Goal: Task Accomplishment & Management: Complete application form

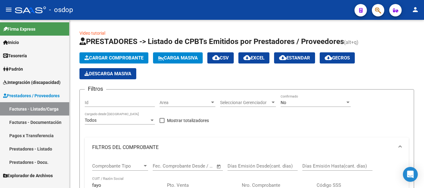
scroll to position [126, 0]
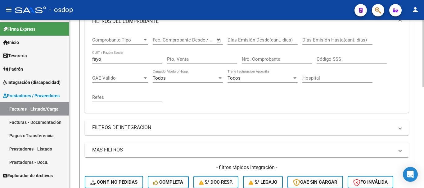
click at [103, 59] on input "fayo" at bounding box center [127, 59] width 70 height 6
type input "f"
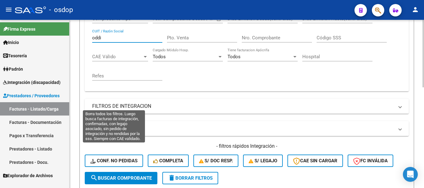
scroll to position [157, 0]
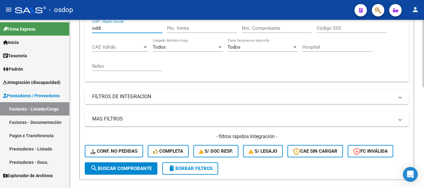
type input "oddi"
click at [135, 170] on span "search Buscar Comprobante" at bounding box center [120, 169] width 61 height 6
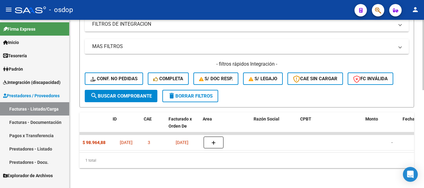
scroll to position [0, 0]
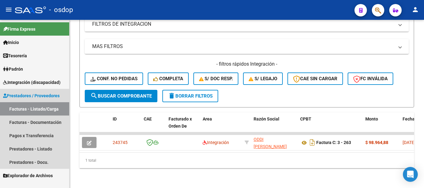
click at [55, 113] on link "Facturas - Listado/Carga" at bounding box center [34, 108] width 69 height 13
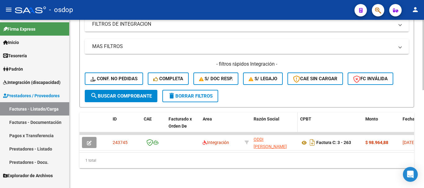
scroll to position [235, 0]
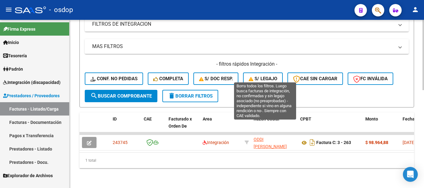
click at [265, 76] on span "S/ legajo" at bounding box center [263, 79] width 29 height 6
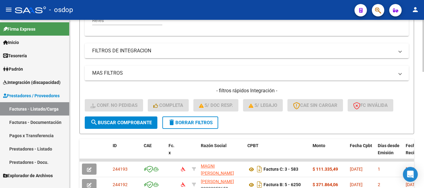
scroll to position [217, 0]
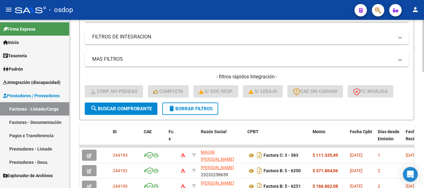
click at [119, 114] on button "search Buscar Comprobante" at bounding box center [121, 109] width 73 height 12
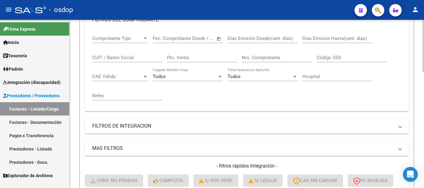
scroll to position [93, 0]
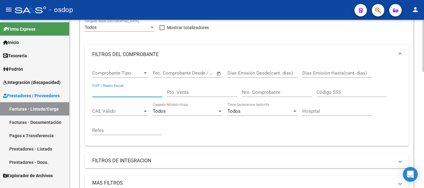
click at [115, 91] on input "CUIT / Razón Social" at bounding box center [127, 93] width 70 height 6
type input "ODDI"
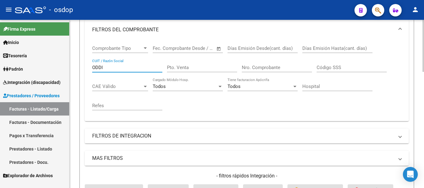
scroll to position [155, 0]
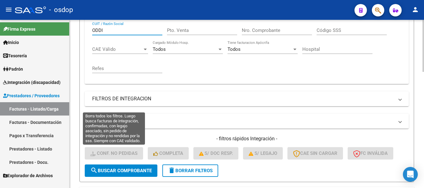
click at [123, 175] on button "search Buscar Comprobante" at bounding box center [121, 171] width 73 height 12
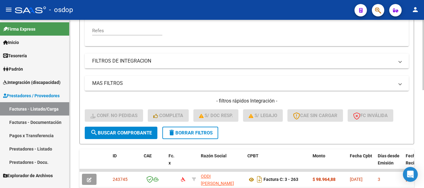
scroll to position [235, 0]
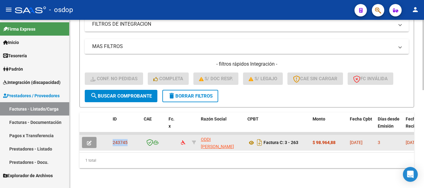
drag, startPoint x: 113, startPoint y: 139, endPoint x: 132, endPoint y: 138, distance: 19.2
click at [132, 139] on div "243745" at bounding box center [126, 142] width 26 height 7
copy span "243745"
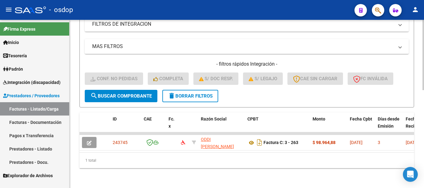
click at [290, 168] on div "1 total" at bounding box center [246, 161] width 334 height 16
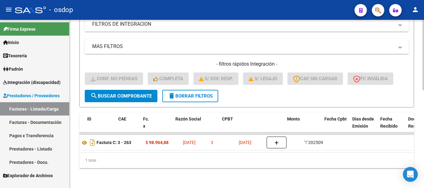
scroll to position [0, 0]
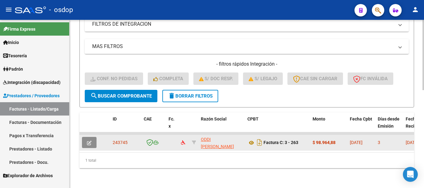
click at [88, 141] on icon "button" at bounding box center [89, 143] width 5 height 5
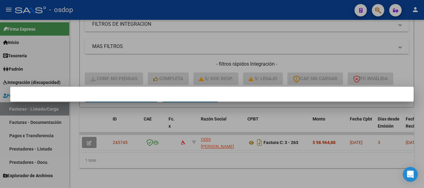
click at [349, 165] on div at bounding box center [212, 94] width 424 height 188
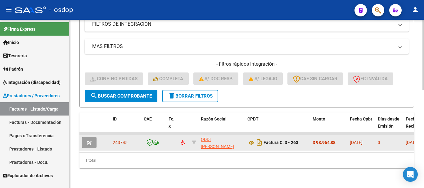
scroll to position [235, 0]
click at [85, 137] on button "button" at bounding box center [89, 142] width 15 height 11
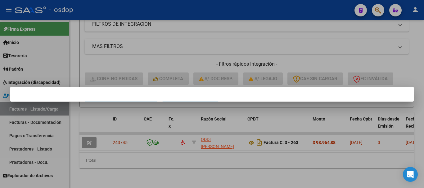
click at [411, 64] on div at bounding box center [212, 94] width 424 height 188
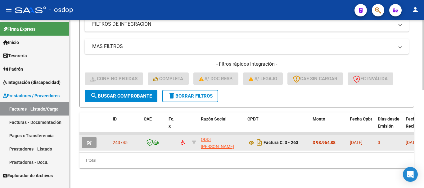
click at [88, 141] on icon "button" at bounding box center [89, 143] width 5 height 5
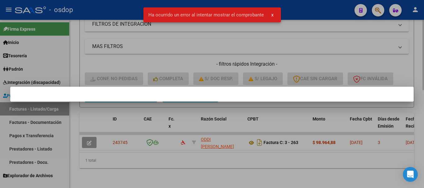
click at [310, 159] on div at bounding box center [212, 94] width 424 height 188
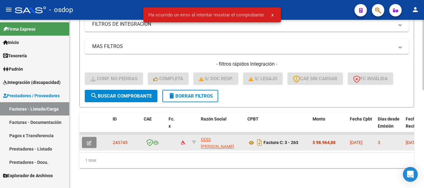
click at [88, 141] on icon "button" at bounding box center [89, 143] width 5 height 5
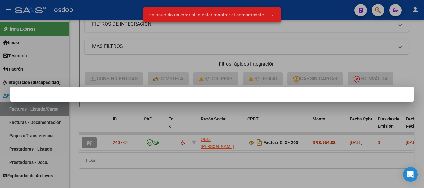
click at [91, 121] on div at bounding box center [212, 94] width 424 height 188
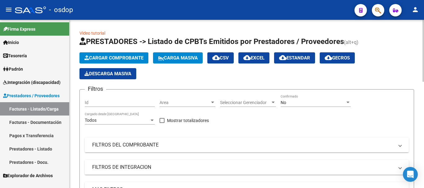
scroll to position [93, 0]
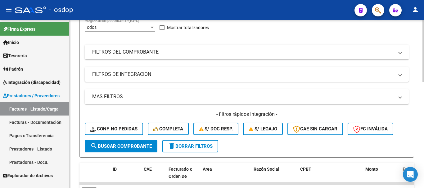
click at [110, 55] on mat-panel-title "FILTROS DEL COMPROBANTE" at bounding box center [243, 52] width 302 height 7
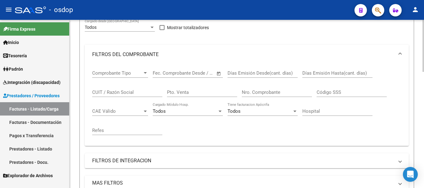
click at [105, 92] on input "CUIT / Razón Social" at bounding box center [127, 93] width 70 height 6
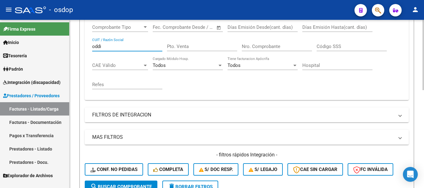
scroll to position [217, 0]
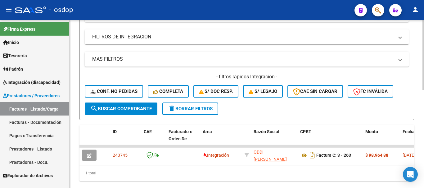
type input "oddi"
click at [113, 111] on span "search Buscar Comprobante" at bounding box center [120, 109] width 61 height 6
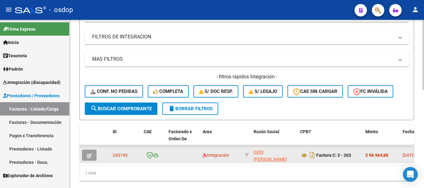
click at [89, 155] on icon "button" at bounding box center [89, 156] width 5 height 5
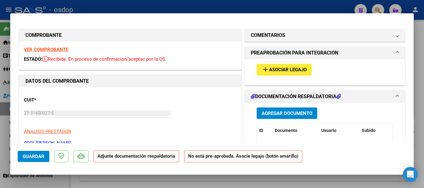
click at [272, 72] on span "Asociar Legajo" at bounding box center [288, 70] width 38 height 6
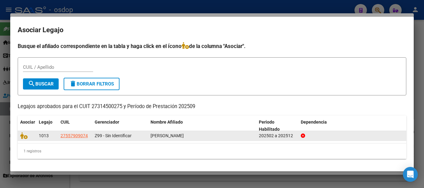
drag, startPoint x: 57, startPoint y: 133, endPoint x: 89, endPoint y: 134, distance: 32.0
click at [91, 135] on div "1013 27557909074 Z99 - Sin Identificar [PERSON_NAME] 202502 a 202512" at bounding box center [212, 136] width 388 height 10
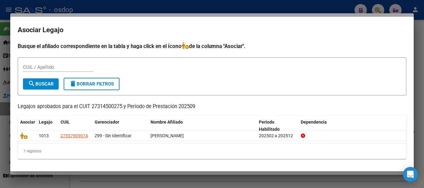
copy div "27557909074"
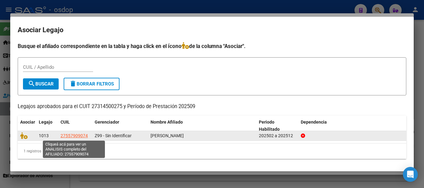
click at [81, 136] on span "27557909074" at bounding box center [74, 135] width 27 height 5
copy div "27557909074"
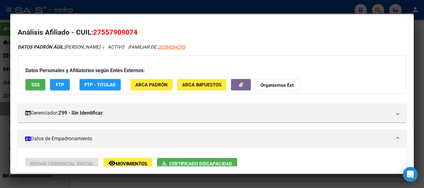
drag, startPoint x: 97, startPoint y: 32, endPoint x: 148, endPoint y: 34, distance: 50.7
click at [148, 34] on h2 "Análisis Afiliado - CUIL: 27557909074" at bounding box center [212, 32] width 388 height 11
click at [149, 34] on h2 "Análisis Afiliado - CUIL: 27557909074" at bounding box center [212, 32] width 388 height 11
drag, startPoint x: 94, startPoint y: 31, endPoint x: 140, endPoint y: 29, distance: 45.7
click at [140, 29] on h2 "Análisis Afiliado - CUIL: 27557909074" at bounding box center [212, 32] width 388 height 11
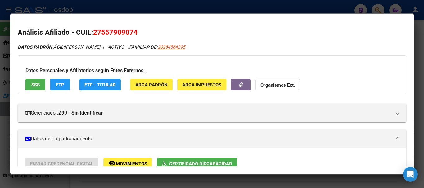
copy span "27557909074"
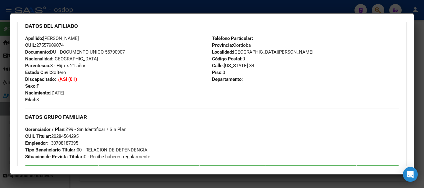
scroll to position [124, 0]
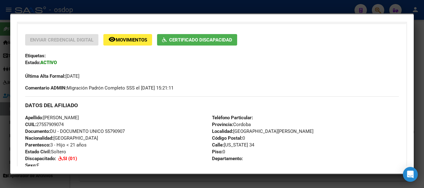
drag, startPoint x: 37, startPoint y: 123, endPoint x: 74, endPoint y: 127, distance: 37.1
click at [74, 127] on div "Apellido: [PERSON_NAME]: 27557909074 Documento: DU - DOCUMENTO UNICO 55790907 N…" at bounding box center [118, 148] width 187 height 68
copy span "27557909074"
click at [417, 151] on div at bounding box center [212, 94] width 424 height 188
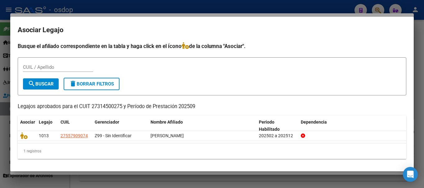
click at [335, 183] on div at bounding box center [212, 94] width 424 height 188
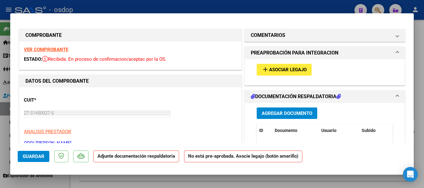
click at [418, 119] on div at bounding box center [212, 94] width 424 height 188
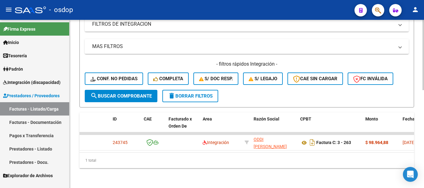
scroll to position [217, 0]
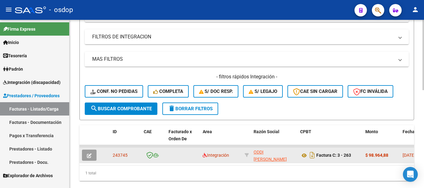
click at [92, 155] on button "button" at bounding box center [89, 155] width 15 height 11
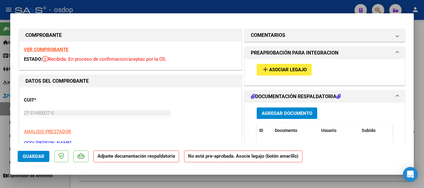
click at [274, 73] on button "add Asociar Legajo" at bounding box center [284, 69] width 55 height 11
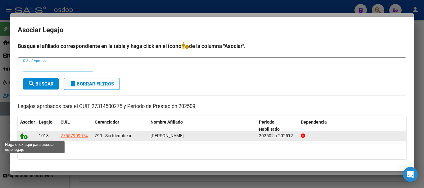
click at [21, 136] on icon at bounding box center [23, 135] width 7 height 7
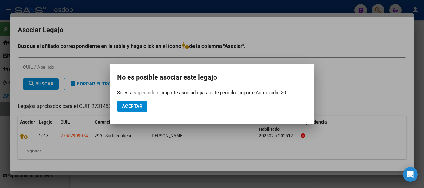
click at [417, 111] on div at bounding box center [212, 94] width 424 height 188
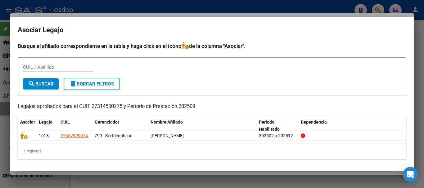
click at [420, 146] on div at bounding box center [212, 94] width 424 height 188
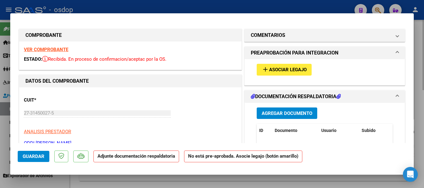
click at [422, 162] on div at bounding box center [212, 94] width 424 height 188
type input "$ 0,00"
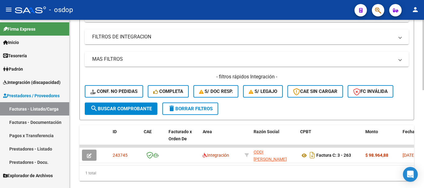
scroll to position [155, 0]
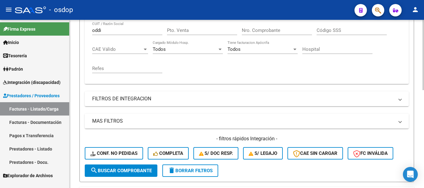
drag, startPoint x: 108, startPoint y: 27, endPoint x: 92, endPoint y: 37, distance: 18.7
click at [88, 33] on div "Comprobante Tipo Comprobante Tipo Fecha inicio – Fecha fin Fec. Comprobante Des…" at bounding box center [247, 43] width 324 height 82
drag, startPoint x: 102, startPoint y: 25, endPoint x: 106, endPoint y: 26, distance: 4.2
click at [102, 25] on div "oddi CUIT / Razón Social" at bounding box center [127, 28] width 70 height 13
drag, startPoint x: 103, startPoint y: 30, endPoint x: 63, endPoint y: 24, distance: 41.1
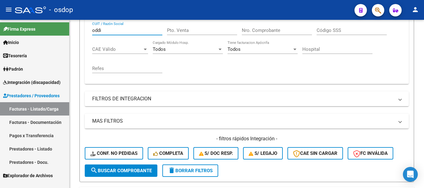
click at [65, 28] on mat-sidenav-container "Firma Express Inicio Calendario SSS Instructivos Contacto OS Tesorería Extracto…" at bounding box center [212, 104] width 424 height 168
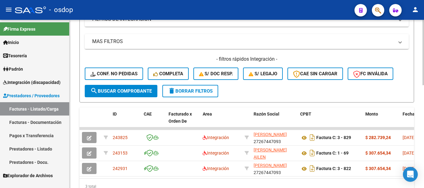
scroll to position [266, 0]
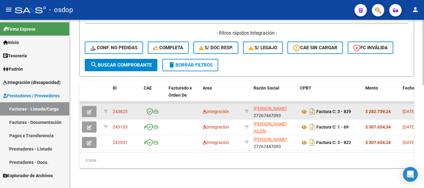
type input "[PERSON_NAME]"
click at [92, 107] on button "button" at bounding box center [89, 111] width 15 height 11
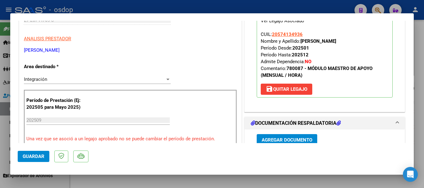
scroll to position [31, 0]
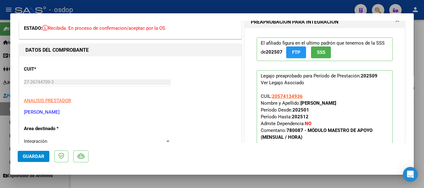
click at [420, 143] on div at bounding box center [212, 94] width 424 height 188
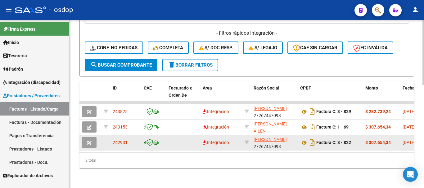
scroll to position [266, 0]
click at [90, 141] on icon "button" at bounding box center [89, 143] width 5 height 5
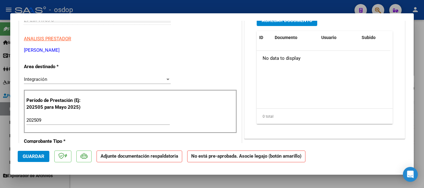
scroll to position [0, 0]
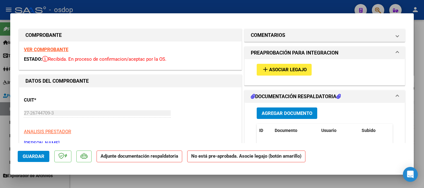
click at [263, 73] on button "add Asociar Legajo" at bounding box center [284, 69] width 55 height 11
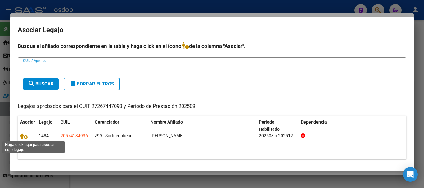
drag, startPoint x: 24, startPoint y: 136, endPoint x: 23, endPoint y: 126, distance: 10.0
click at [23, 136] on icon at bounding box center [23, 135] width 7 height 7
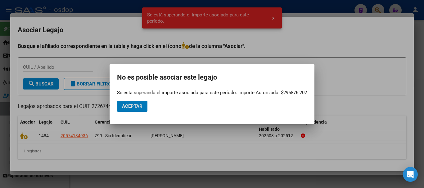
click at [131, 106] on span "Aceptar" at bounding box center [132, 107] width 20 height 6
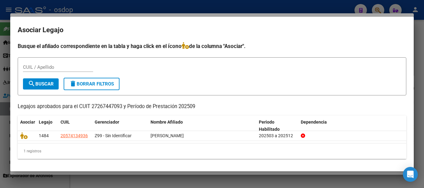
click at [397, 47] on h4 "Busque el afiliado correspondiente en la tabla y haga click en el ícono de la c…" at bounding box center [212, 46] width 388 height 8
click at [421, 74] on div at bounding box center [212, 94] width 424 height 188
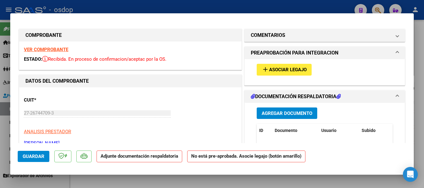
click at [423, 155] on div at bounding box center [212, 94] width 424 height 188
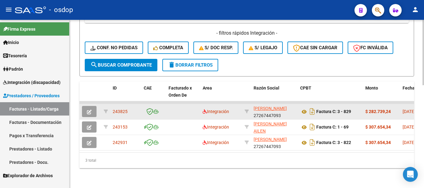
scroll to position [266, 0]
drag, startPoint x: 128, startPoint y: 107, endPoint x: 102, endPoint y: 105, distance: 25.6
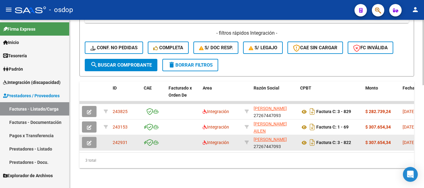
drag, startPoint x: 130, startPoint y: 138, endPoint x: 103, endPoint y: 137, distance: 26.7
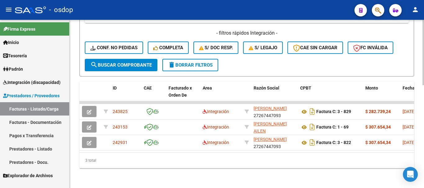
copy span "242931"
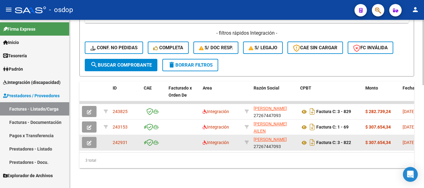
click at [93, 139] on button "button" at bounding box center [89, 142] width 15 height 11
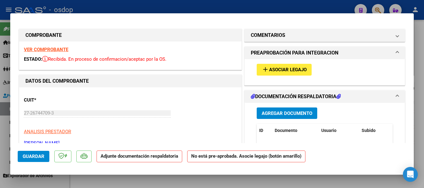
click at [265, 73] on button "add Asociar Legajo" at bounding box center [284, 69] width 55 height 11
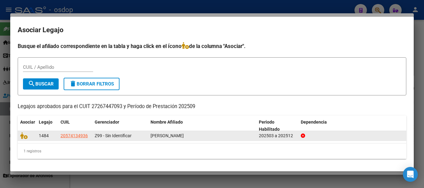
drag, startPoint x: 58, startPoint y: 135, endPoint x: 222, endPoint y: 135, distance: 163.5
click at [222, 135] on div "1484 20574134936 Z99 - Sin Identificar [PERSON_NAME] 202503 a 202512" at bounding box center [212, 136] width 388 height 10
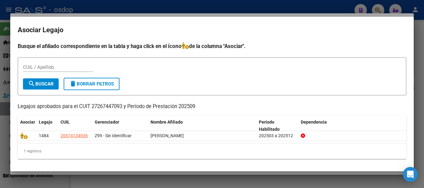
copy div "20574134936 Z99 - Sin Identificar [PERSON_NAME]"
click at [217, 150] on div "1 registros" at bounding box center [212, 152] width 388 height 16
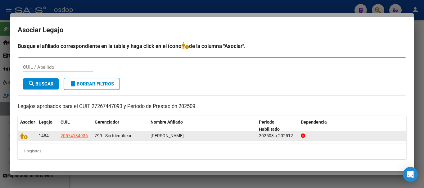
drag, startPoint x: 146, startPoint y: 134, endPoint x: 197, endPoint y: 140, distance: 51.5
click at [197, 140] on div "1484 20574134936 Z99 - Sin Identificar [PERSON_NAME] 202503 a 202512" at bounding box center [212, 136] width 388 height 10
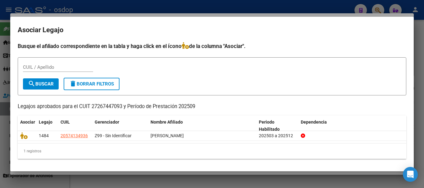
click at [199, 144] on div "1 registros" at bounding box center [212, 152] width 388 height 16
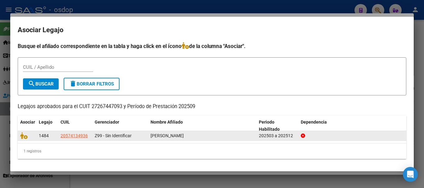
drag, startPoint x: 146, startPoint y: 137, endPoint x: 213, endPoint y: 138, distance: 66.1
click at [213, 138] on div "1484 20574134936 Z99 - Sin Identificar [PERSON_NAME] 202503 a 202512" at bounding box center [212, 136] width 388 height 10
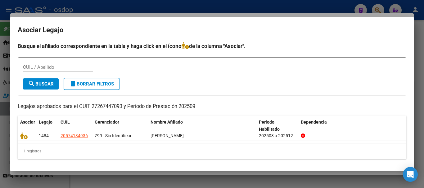
copy div "[PERSON_NAME]"
click at [297, 153] on div "1 registros" at bounding box center [212, 152] width 388 height 16
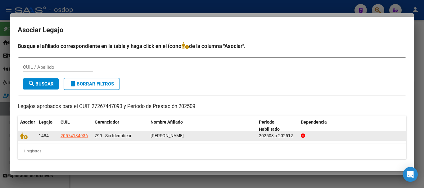
drag, startPoint x: 150, startPoint y: 135, endPoint x: 209, endPoint y: 135, distance: 58.3
click at [209, 135] on div "[PERSON_NAME]" at bounding box center [201, 135] width 103 height 7
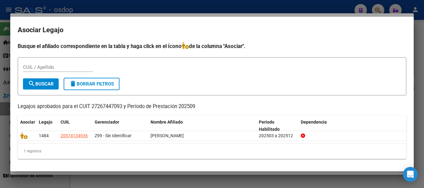
copy span "[PERSON_NAME]"
click at [352, 41] on mat-dialog-container "Asociar Legajo Busque el afiliado correspondiente en la tabla y haga click en e…" at bounding box center [211, 94] width 403 height 155
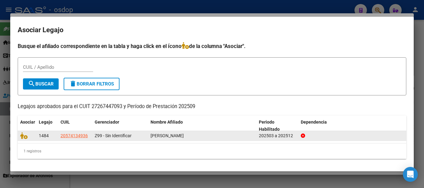
click at [359, 138] on div at bounding box center [352, 135] width 103 height 7
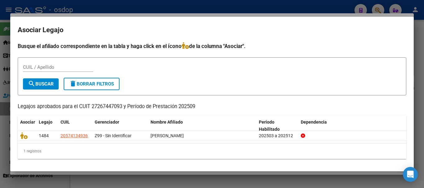
click at [352, 152] on div "1 registros" at bounding box center [212, 152] width 388 height 16
click at [368, 178] on div at bounding box center [212, 94] width 424 height 188
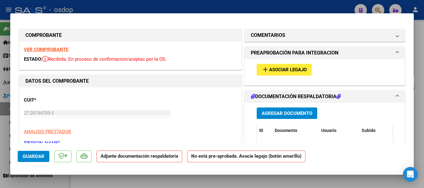
click at [419, 92] on div at bounding box center [212, 94] width 424 height 188
type input "$ 0,00"
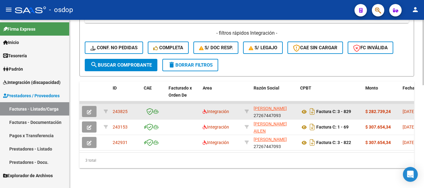
click at [86, 107] on button "button" at bounding box center [89, 111] width 15 height 11
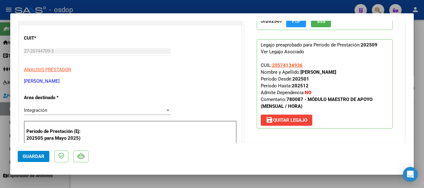
scroll to position [93, 0]
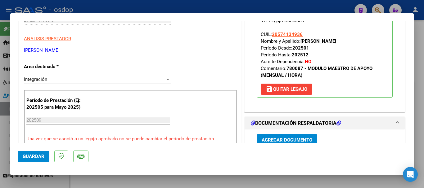
click at [420, 135] on div at bounding box center [212, 94] width 424 height 188
type input "$ 0,00"
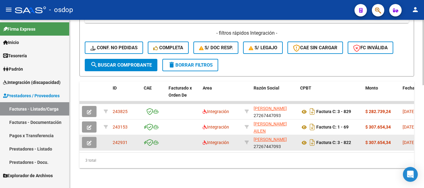
click at [87, 141] on icon "button" at bounding box center [89, 143] width 5 height 5
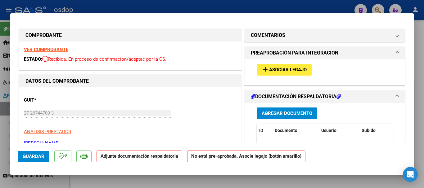
click at [420, 128] on div at bounding box center [212, 94] width 424 height 188
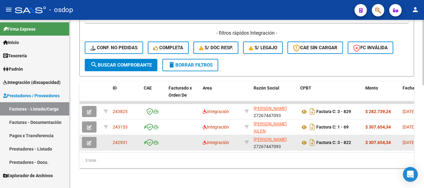
drag, startPoint x: 110, startPoint y: 136, endPoint x: 123, endPoint y: 133, distance: 14.2
drag, startPoint x: 127, startPoint y: 137, endPoint x: 108, endPoint y: 137, distance: 19.0
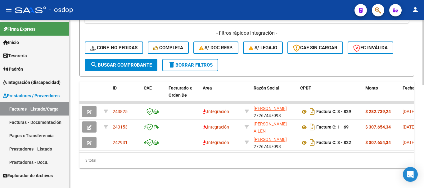
copy span "242931"
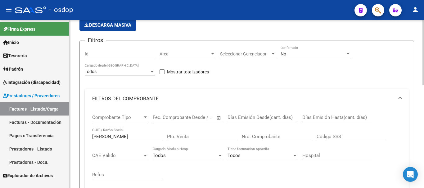
scroll to position [0, 0]
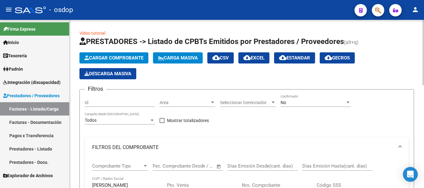
click at [105, 57] on span "Cargar Comprobante" at bounding box center [113, 58] width 59 height 6
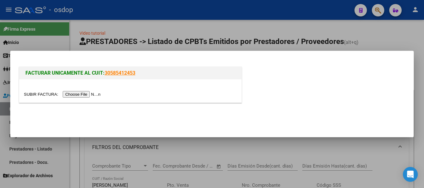
click at [84, 95] on input "file" at bounding box center [63, 94] width 79 height 7
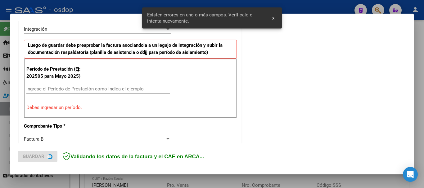
scroll to position [155, 0]
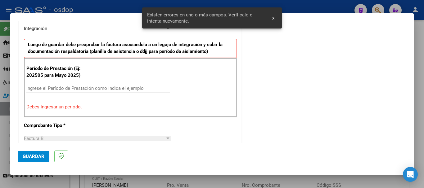
click at [85, 89] on input "Ingrese el Período de Prestación como indica el ejemplo" at bounding box center [97, 89] width 143 height 6
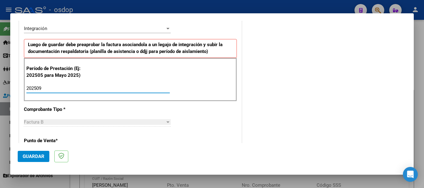
type input "202509"
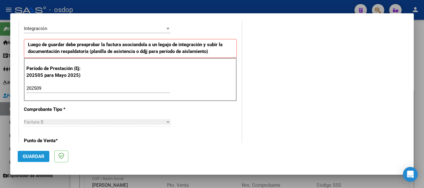
click at [37, 159] on span "Guardar" at bounding box center [34, 157] width 22 height 6
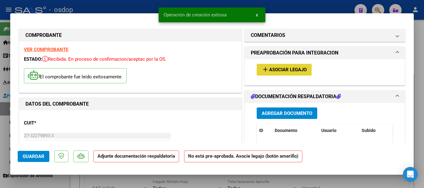
click at [274, 71] on span "Asociar Legajo" at bounding box center [288, 70] width 38 height 6
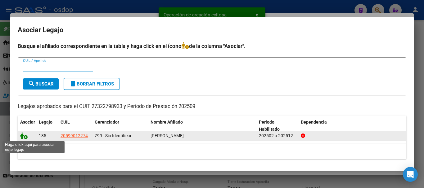
click at [25, 134] on icon at bounding box center [23, 135] width 7 height 7
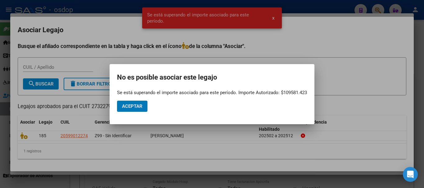
click at [144, 108] on button "Aceptar" at bounding box center [132, 106] width 30 height 11
